Goal: Task Accomplishment & Management: Manage account settings

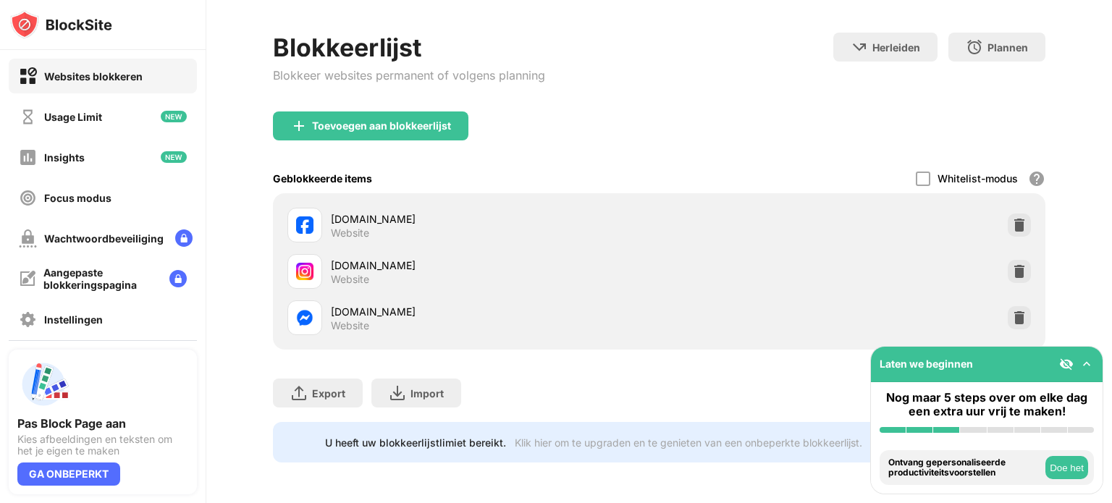
click at [1000, 295] on div "messenger.com Website" at bounding box center [659, 318] width 755 height 46
click at [1012, 311] on img at bounding box center [1019, 318] width 14 height 14
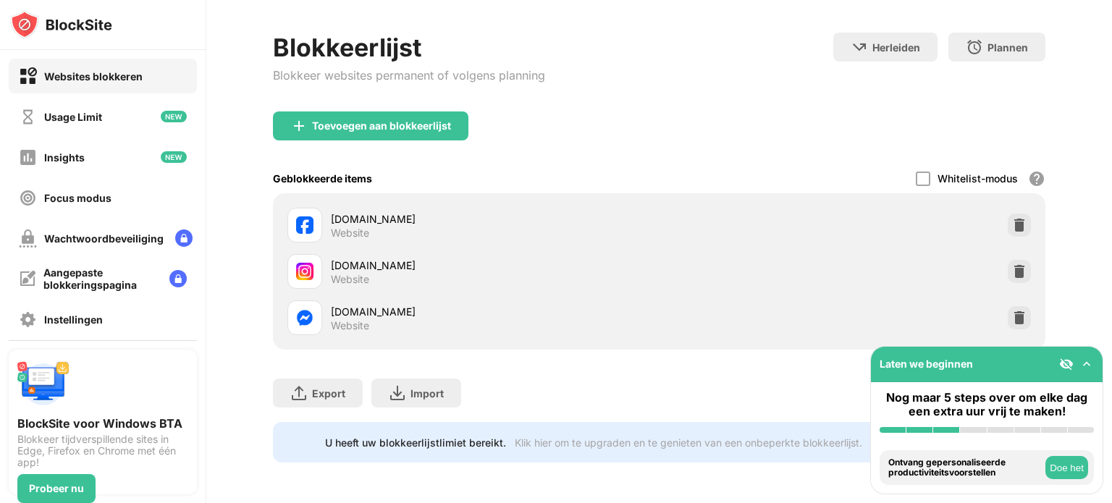
click at [1008, 306] on div at bounding box center [1019, 317] width 23 height 23
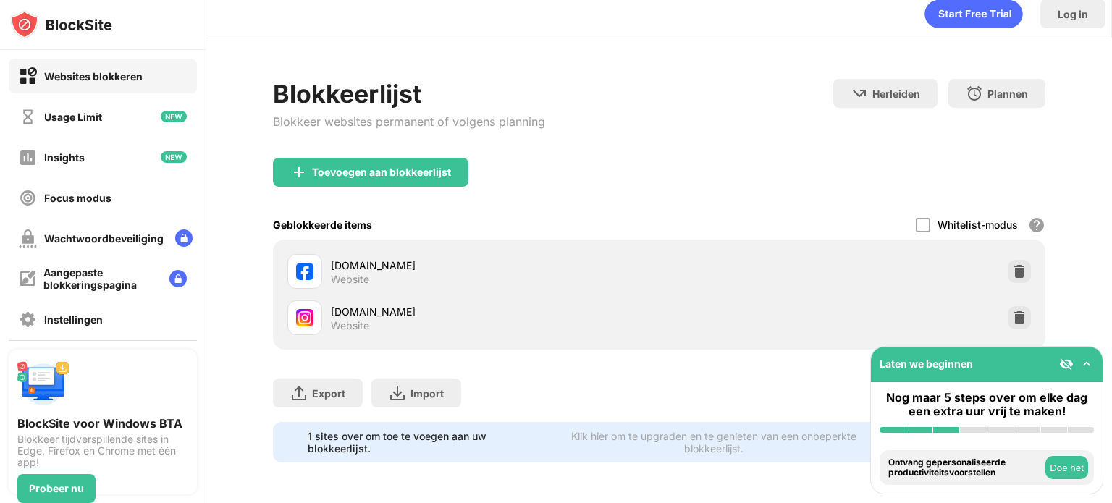
scroll to position [21, 0]
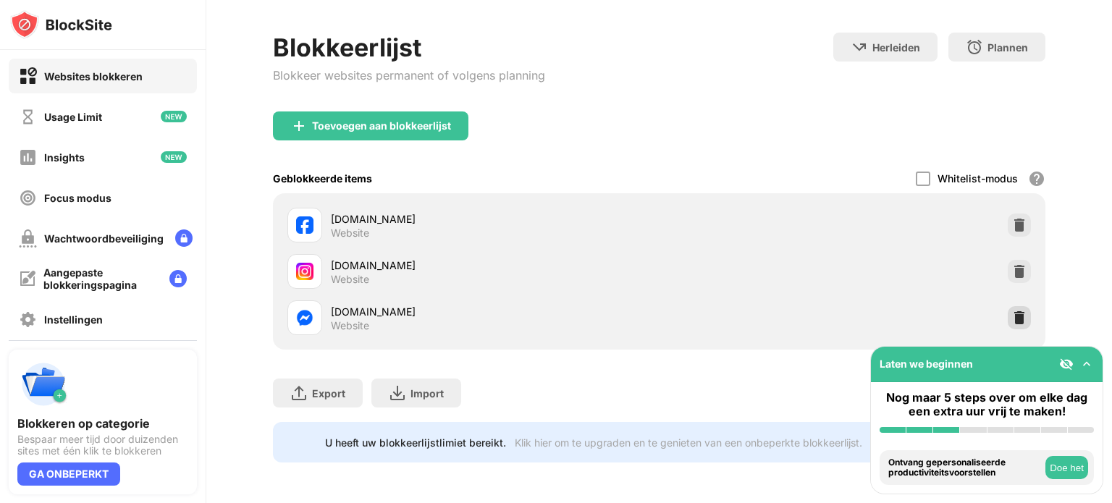
click at [1012, 311] on img at bounding box center [1019, 318] width 14 height 14
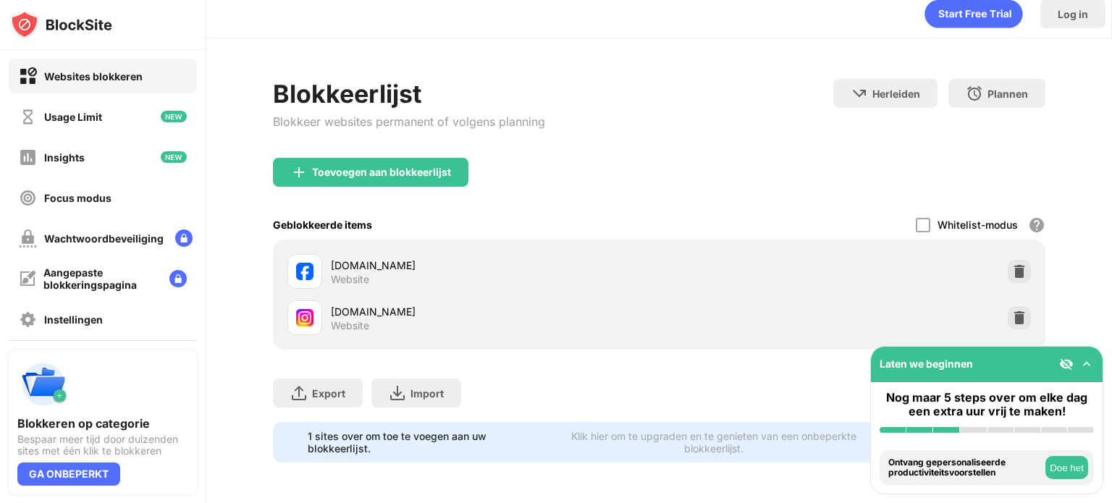
scroll to position [21, 0]
